Goal: Information Seeking & Learning: Learn about a topic

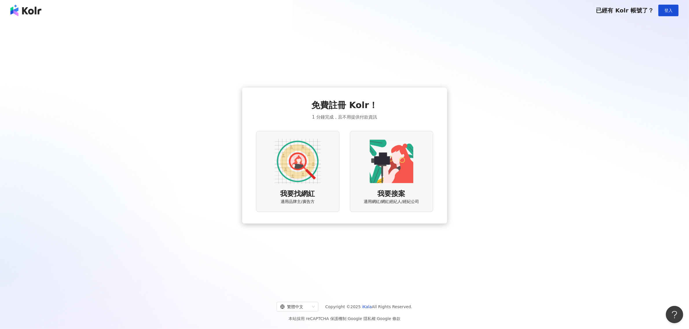
click at [313, 173] on img at bounding box center [297, 161] width 46 height 46
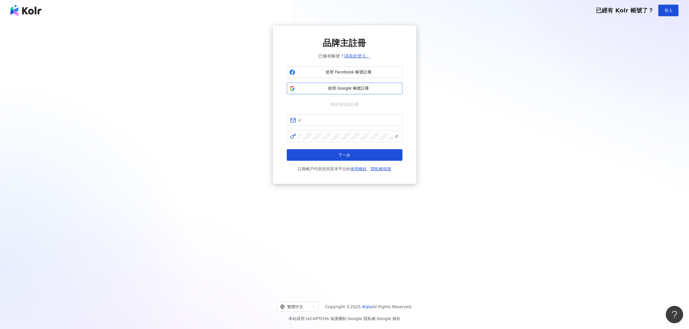
click at [347, 87] on span "使用 Google 帳號註冊" at bounding box center [348, 89] width 102 height 6
click at [343, 92] on button "使用 Google 帳號註冊" at bounding box center [345, 89] width 116 height 12
click at [360, 74] on span "使用 Facebook 帳號註冊" at bounding box center [348, 72] width 102 height 6
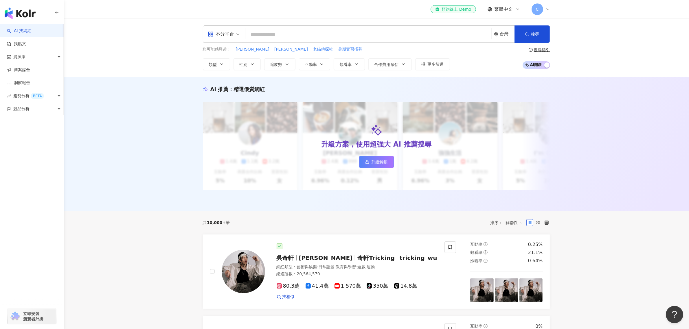
click at [356, 36] on input "search" at bounding box center [368, 34] width 241 height 11
type input "*"
type input "******"
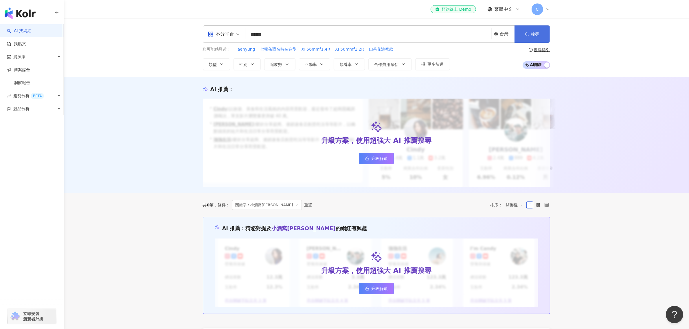
click at [538, 25] on button "搜尋" at bounding box center [531, 33] width 35 height 17
click at [367, 158] on icon at bounding box center [367, 157] width 2 height 1
drag, startPoint x: 283, startPoint y: 33, endPoint x: 239, endPoint y: 35, distance: 44.3
click at [239, 35] on div "不分平台 小酒窩amy ****** 台灣 搜尋" at bounding box center [376, 33] width 347 height 17
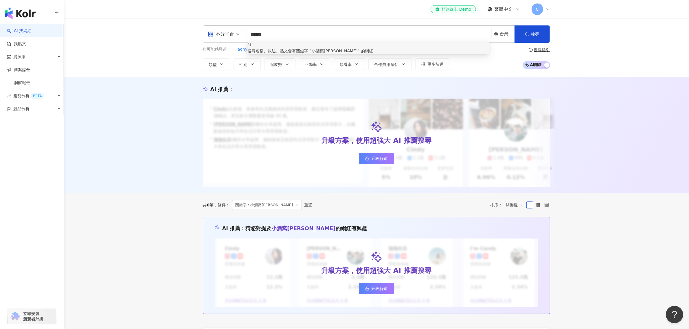
click at [284, 35] on input "******" at bounding box center [368, 34] width 241 height 11
drag, startPoint x: 285, startPoint y: 35, endPoint x: 251, endPoint y: 34, distance: 34.1
click at [251, 34] on input "******" at bounding box center [368, 34] width 241 height 11
paste input "*******"
type input "**********"
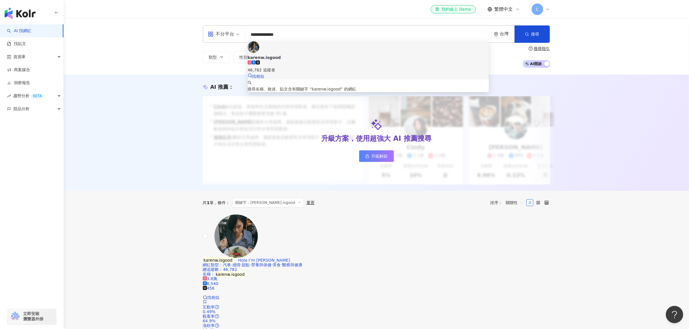
click at [290, 55] on div "karenw.isgood" at bounding box center [368, 58] width 241 height 6
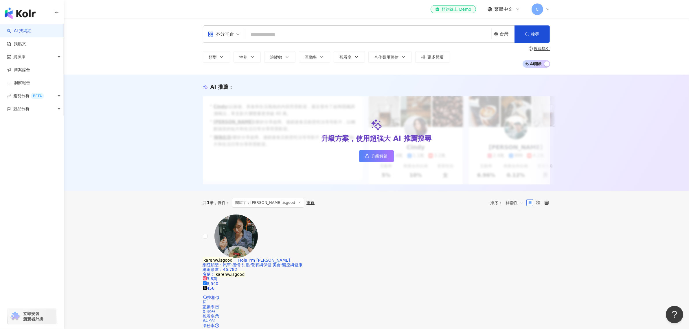
click at [298, 38] on input "search" at bounding box center [368, 34] width 241 height 11
paste input "**********"
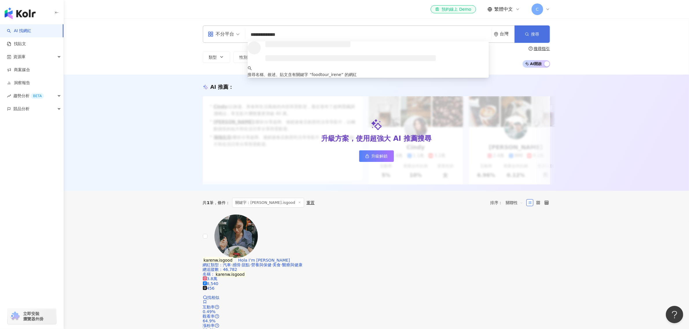
type input "**********"
click at [527, 32] on span "button" at bounding box center [527, 34] width 4 height 5
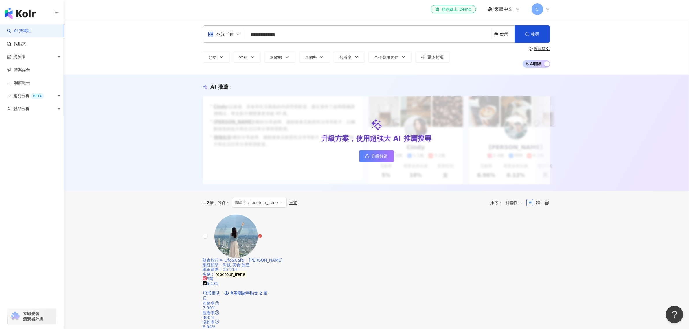
click at [244, 258] on span "隨食旅行ꔛ Life&Cafe" at bounding box center [223, 260] width 41 height 5
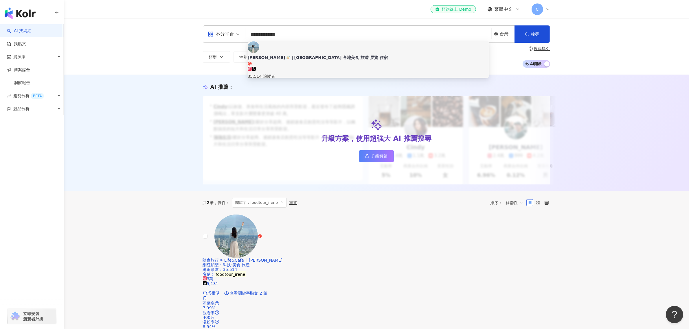
drag, startPoint x: 295, startPoint y: 34, endPoint x: 247, endPoint y: 30, distance: 48.7
click at [247, 30] on div "**********" at bounding box center [376, 33] width 347 height 17
paste input "search"
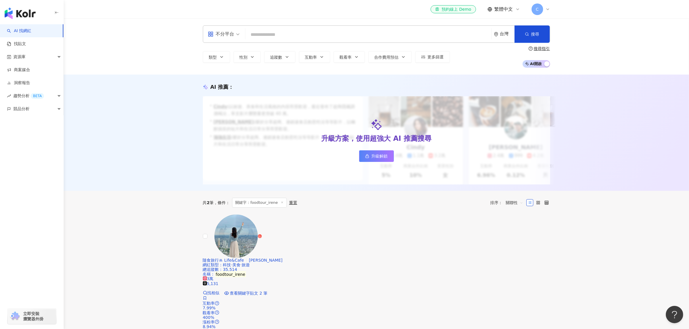
drag, startPoint x: 312, startPoint y: 28, endPoint x: 287, endPoint y: 32, distance: 25.7
click at [287, 32] on input "search" at bounding box center [368, 34] width 241 height 11
paste input "**********"
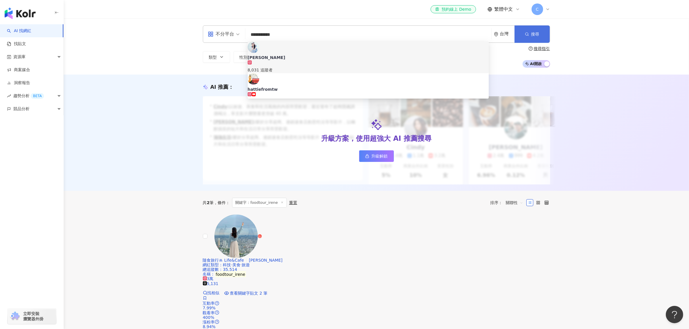
type input "**********"
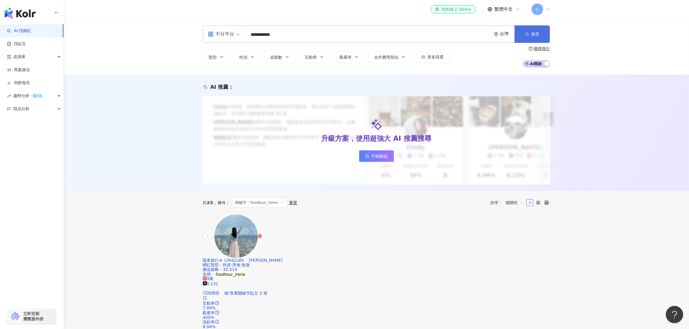
click at [530, 29] on button "搜尋" at bounding box center [531, 33] width 35 height 17
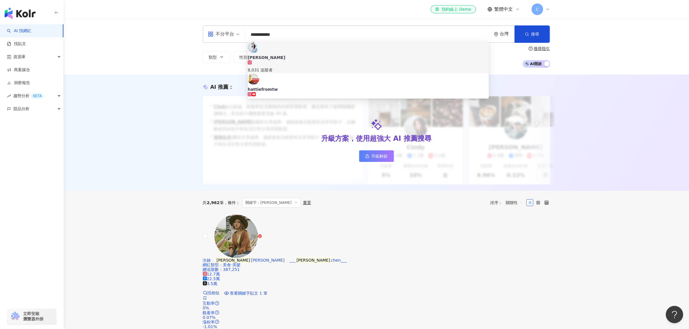
click at [279, 36] on input "**********" at bounding box center [368, 34] width 241 height 11
click at [276, 55] on div "[PERSON_NAME]" at bounding box center [368, 58] width 241 height 6
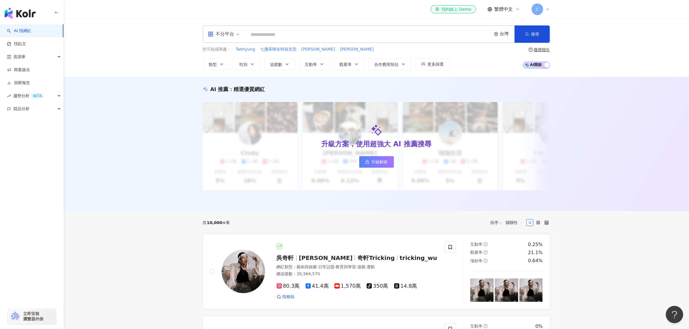
click at [543, 8] on div "C" at bounding box center [540, 9] width 19 height 12
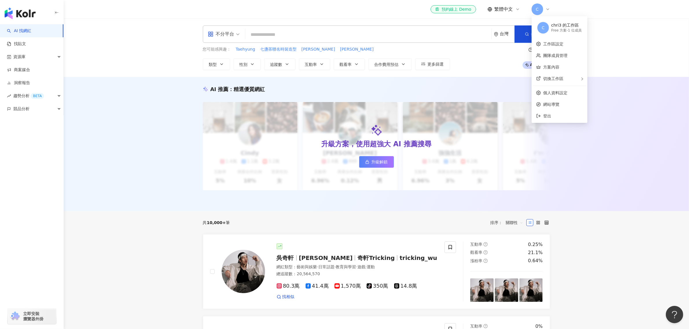
click at [572, 30] on div "Free 方案 - 1 位成員" at bounding box center [566, 30] width 30 height 5
click at [390, 165] on link "升級解鎖" at bounding box center [376, 162] width 35 height 12
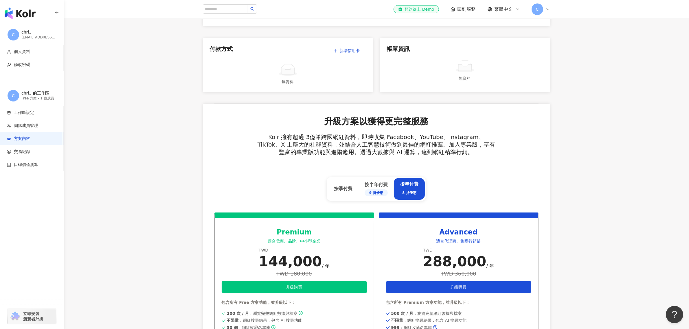
scroll to position [217, 0]
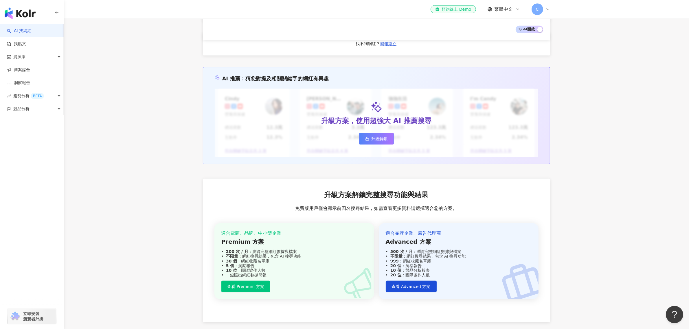
scroll to position [596, 0]
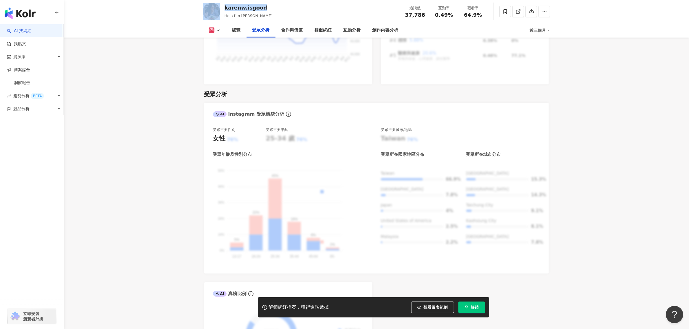
scroll to position [410, 0]
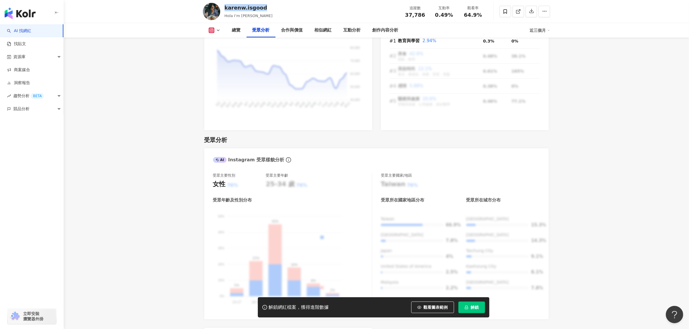
drag, startPoint x: 281, startPoint y: 9, endPoint x: 229, endPoint y: 1, distance: 52.7
click at [226, 1] on div "karenw.isgood Hola I’m Karen 追蹤數 37,786 互動率 0.49% 觀看率 64.9%" at bounding box center [376, 11] width 370 height 23
click at [288, 11] on div "karenw.isgood Hola I’m Karen 追蹤數 37,786 互動率 0.49% 觀看率 64.9%" at bounding box center [376, 11] width 370 height 23
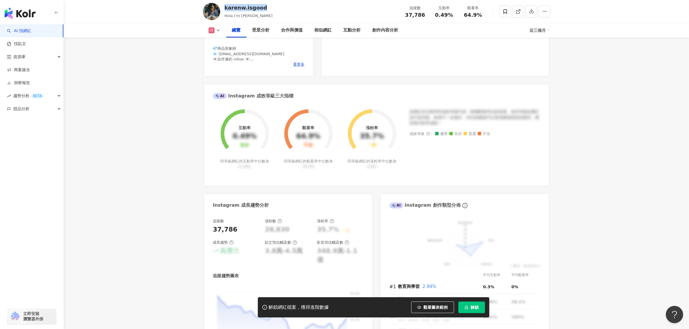
drag, startPoint x: 275, startPoint y: 10, endPoint x: 224, endPoint y: 3, distance: 51.7
click at [224, 3] on div "karenw.isgood Hola I’m Karen 追蹤數 37,786 互動率 0.49% 觀看率 64.9%" at bounding box center [376, 11] width 370 height 23
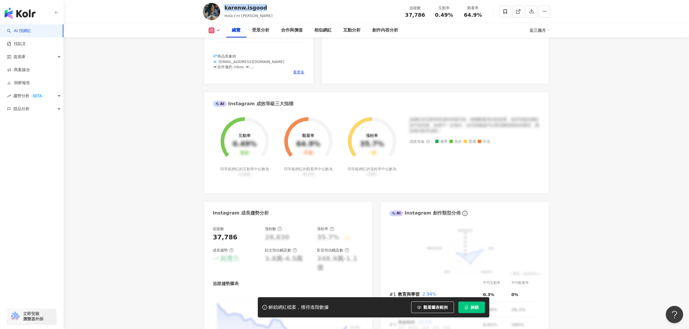
copy div "karenw.isgood"
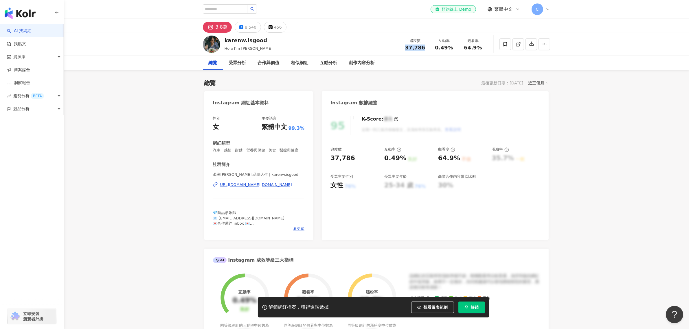
drag, startPoint x: 424, startPoint y: 48, endPoint x: 406, endPoint y: 47, distance: 18.8
click at [406, 47] on div "37,786" at bounding box center [415, 48] width 22 height 6
copy span "37,786"
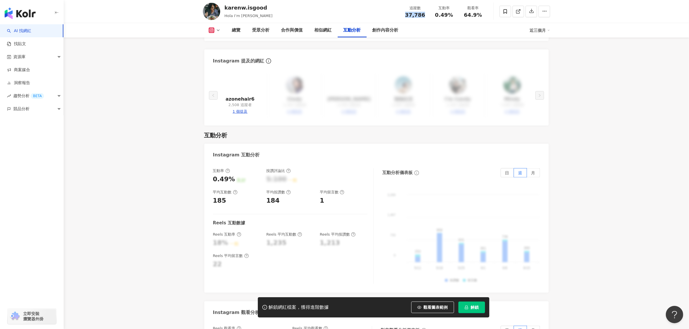
scroll to position [1193, 0]
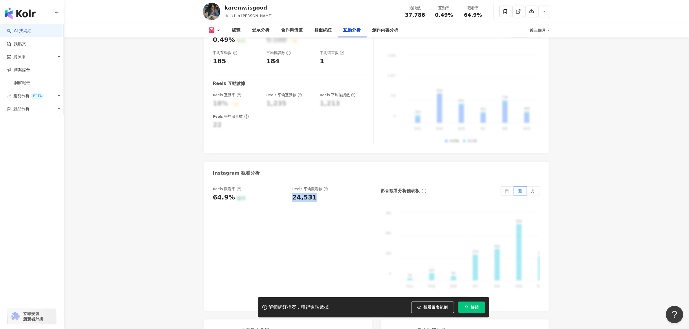
drag, startPoint x: 315, startPoint y: 195, endPoint x: 291, endPoint y: 198, distance: 24.4
click at [291, 198] on div "Reels 觀看率 64.9% 優秀 Reels 平均觀看數 24,531" at bounding box center [289, 195] width 153 height 16
copy div "24,531"
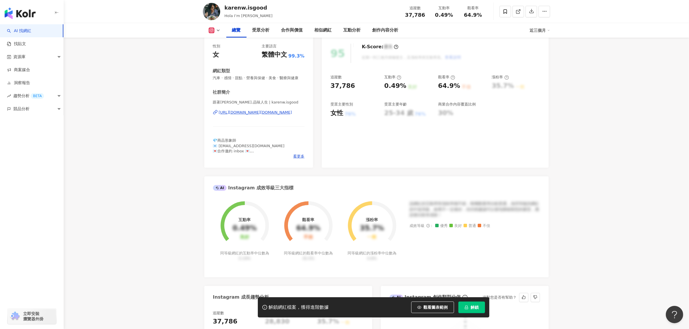
scroll to position [0, 0]
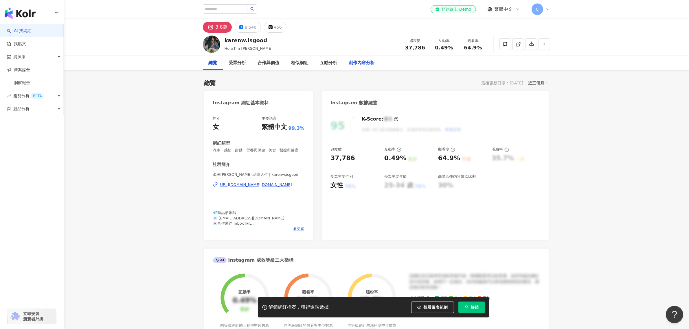
click at [353, 62] on div "創作內容分析" at bounding box center [362, 63] width 26 height 7
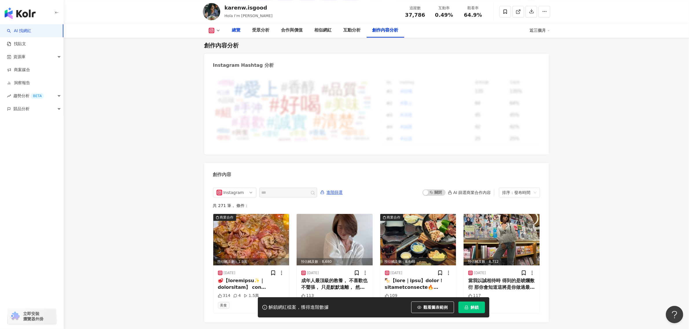
click at [239, 32] on div "總覽" at bounding box center [236, 30] width 9 height 7
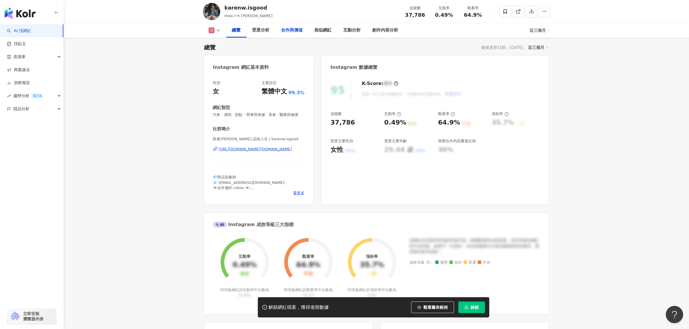
click at [285, 29] on div "合作與價值" at bounding box center [292, 30] width 22 height 7
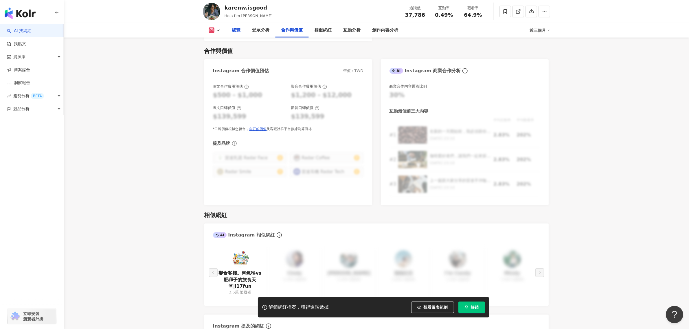
click at [230, 32] on div "總覽" at bounding box center [236, 30] width 20 height 14
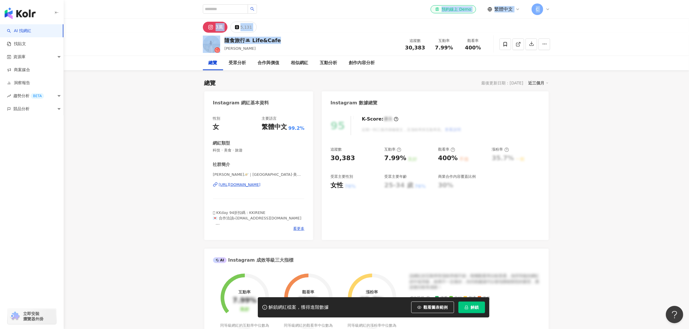
drag, startPoint x: 284, startPoint y: 9, endPoint x: 253, endPoint y: 1, distance: 31.5
click at [377, 169] on div "追蹤數 30,383 互動率 7.99% 良好 觀看率 400% 不佳 漲粉率 35.7% 一般 受眾主要性別 女性 76% 受眾主要年齡 25-34 歲 7…" at bounding box center [434, 168] width 209 height 43
drag, startPoint x: 353, startPoint y: 160, endPoint x: 331, endPoint y: 160, distance: 22.8
click at [331, 160] on div "30,383" at bounding box center [354, 158] width 48 height 9
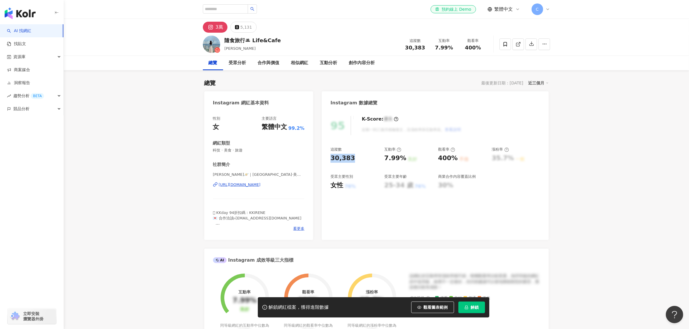
copy div "30,383"
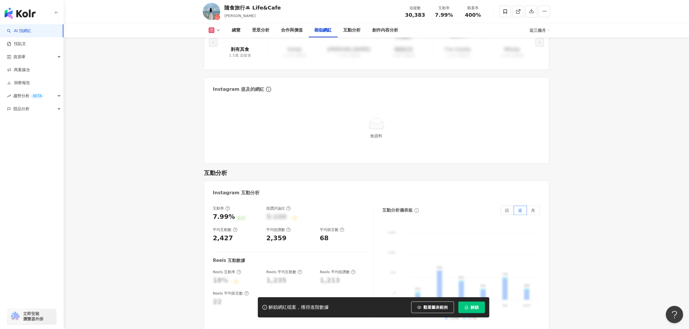
scroll to position [1229, 0]
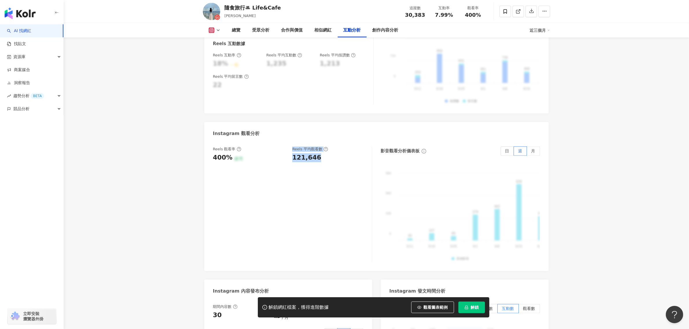
drag, startPoint x: 314, startPoint y: 149, endPoint x: 288, endPoint y: 148, distance: 26.1
click at [288, 148] on div "Reels 觀看率 400% 優秀 Reels 平均觀看數 121,646" at bounding box center [289, 155] width 153 height 16
click at [307, 153] on div "121,646" at bounding box center [306, 157] width 29 height 9
drag, startPoint x: 317, startPoint y: 150, endPoint x: 292, endPoint y: 150, distance: 24.6
click at [292, 153] on div "121,646" at bounding box center [306, 157] width 29 height 9
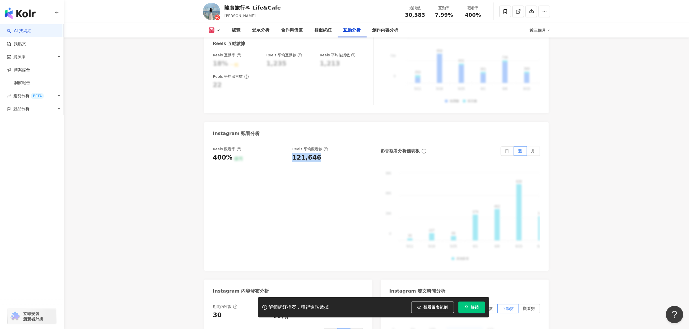
copy div "121,646"
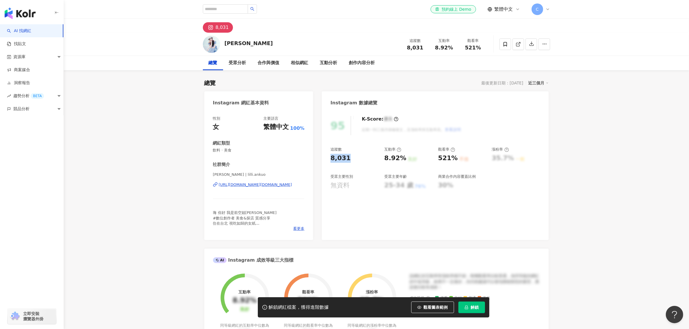
drag, startPoint x: 349, startPoint y: 157, endPoint x: 328, endPoint y: 158, distance: 20.8
click at [328, 158] on div "95 K-Score : 優良 近期一到三個月積極發文，且漲粉率與互動率高。 查看說明 追蹤數 8,031 互動率 8.92% 良好 觀看率 521% 不佳 …" at bounding box center [435, 175] width 226 height 130
copy div "8,031"
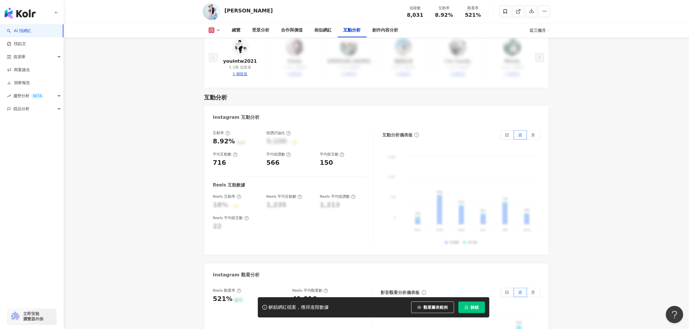
scroll to position [1157, 0]
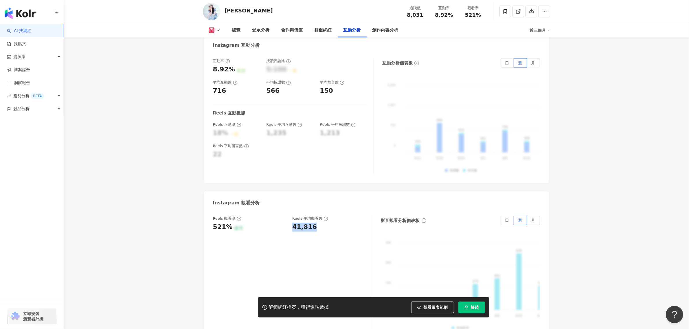
drag, startPoint x: 313, startPoint y: 213, endPoint x: 291, endPoint y: 213, distance: 22.3
click at [291, 216] on div "Reels 觀看率 521% 優秀 [PERSON_NAME] 平均觀看數 41,816" at bounding box center [289, 224] width 153 height 16
copy div "41,816"
